Goal: Information Seeking & Learning: Learn about a topic

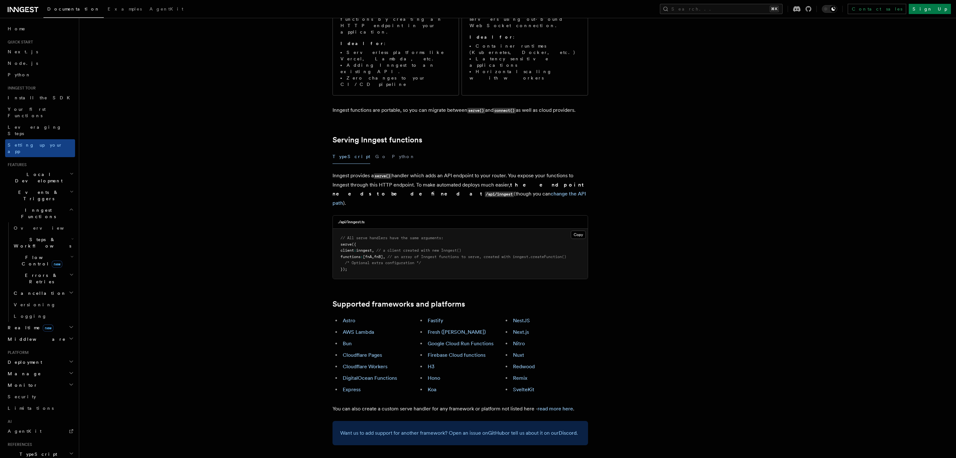
scroll to position [159, 0]
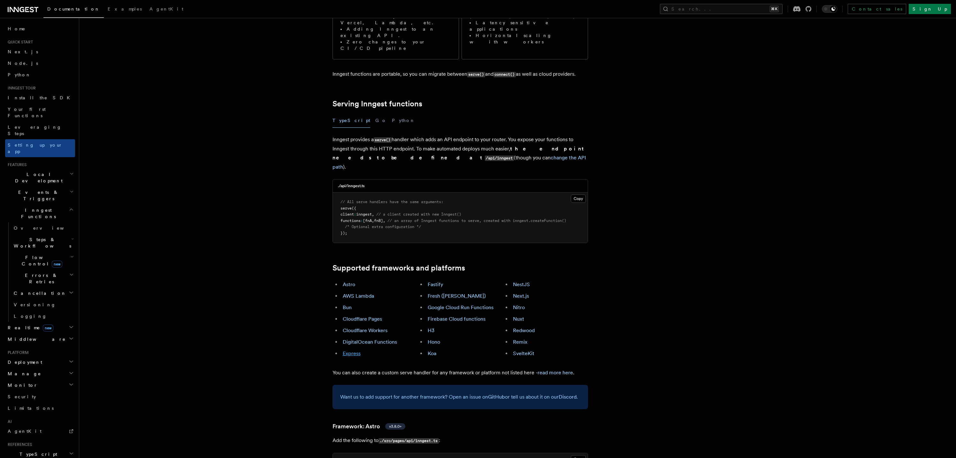
click at [358, 350] on link "Express" at bounding box center [352, 353] width 18 height 6
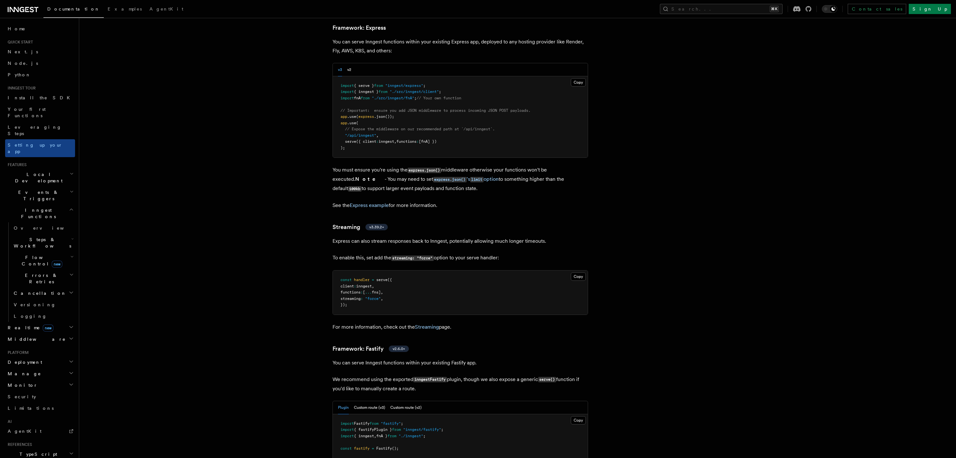
scroll to position [1685, 0]
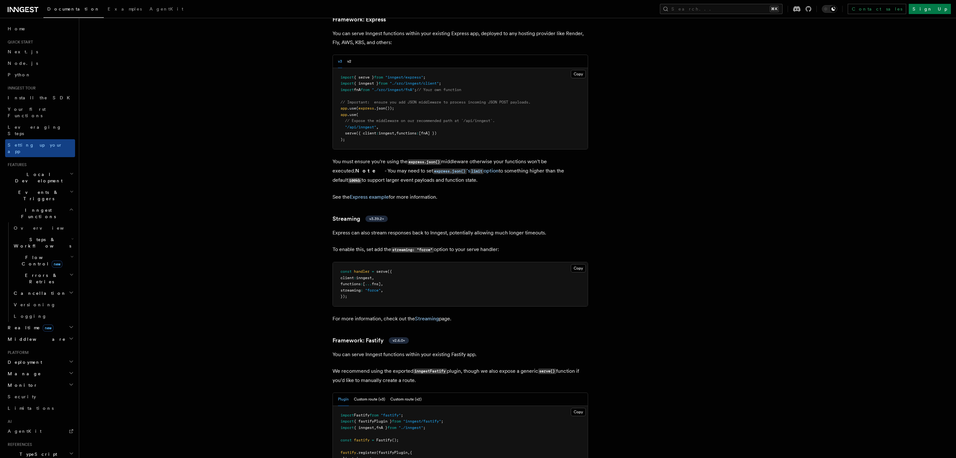
click at [45, 287] on h2 "Cancellation" at bounding box center [43, 292] width 64 height 11
click at [26, 207] on span "Inngest Functions" at bounding box center [37, 213] width 64 height 13
click at [29, 189] on span "Events & Triggers" at bounding box center [37, 195] width 65 height 13
click at [36, 334] on span "Background jobs" at bounding box center [36, 339] width 45 height 11
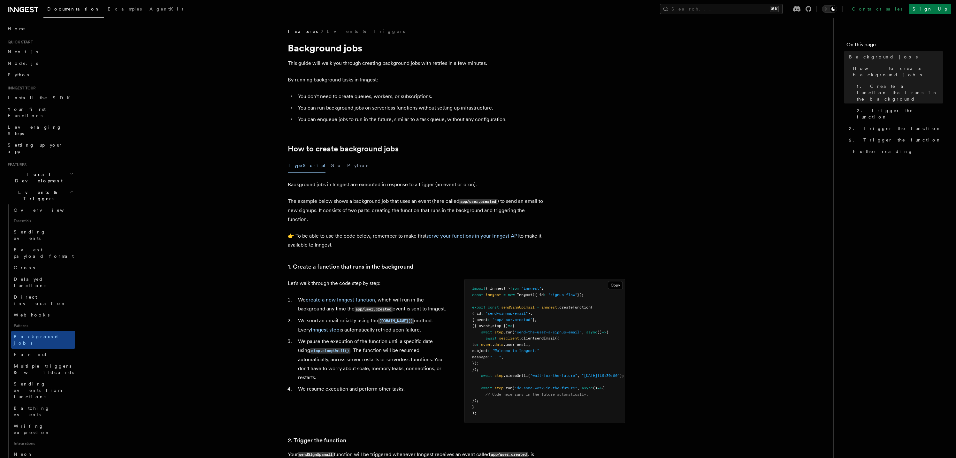
click at [25, 7] on icon at bounding box center [23, 10] width 31 height 8
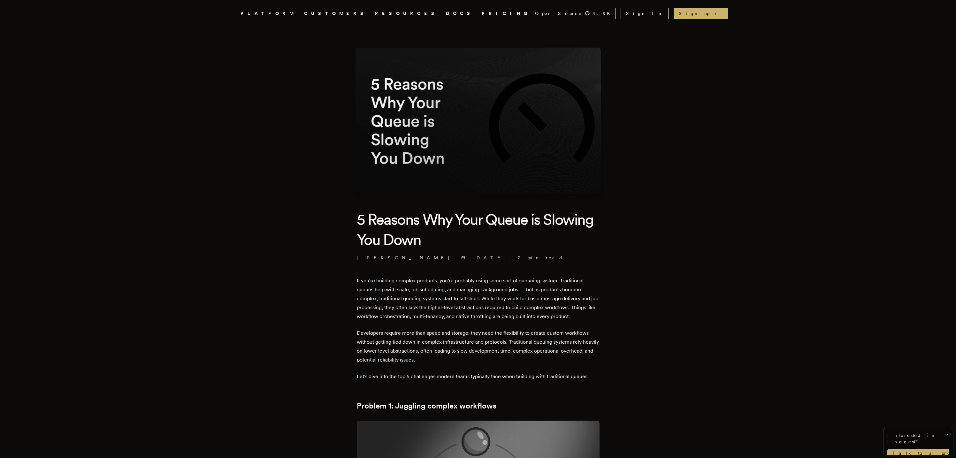
click at [429, 18] on nav "Inngest .cls-1 { fill: #FAFAF9; } PLATFORM CUSTOMERS RESOURCES DOCS PRICING Ope…" at bounding box center [478, 13] width 511 height 27
click at [482, 12] on link "PRICING" at bounding box center [506, 14] width 49 height 8
